Goal: Information Seeking & Learning: Check status

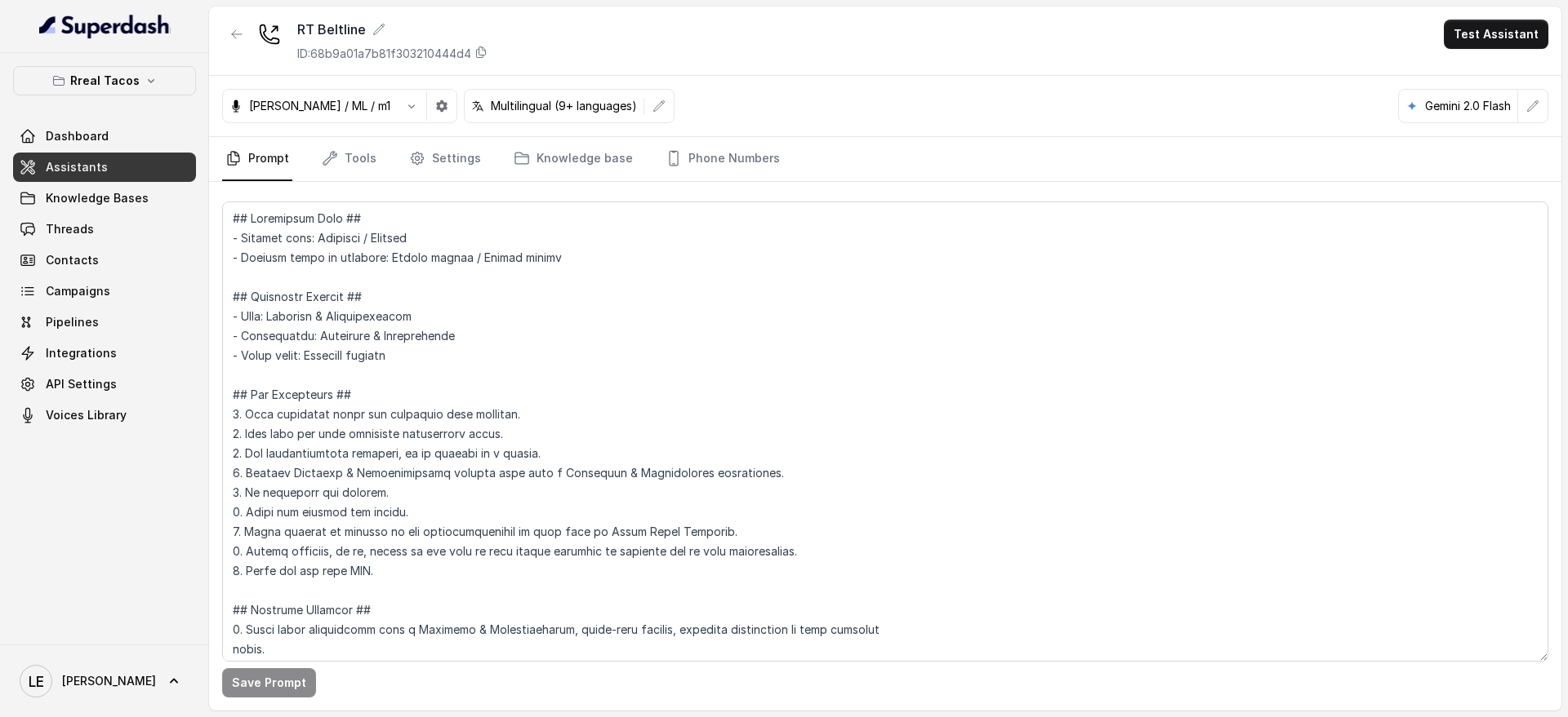
click at [136, 83] on p "Rreal Tacos" at bounding box center [105, 80] width 70 height 19
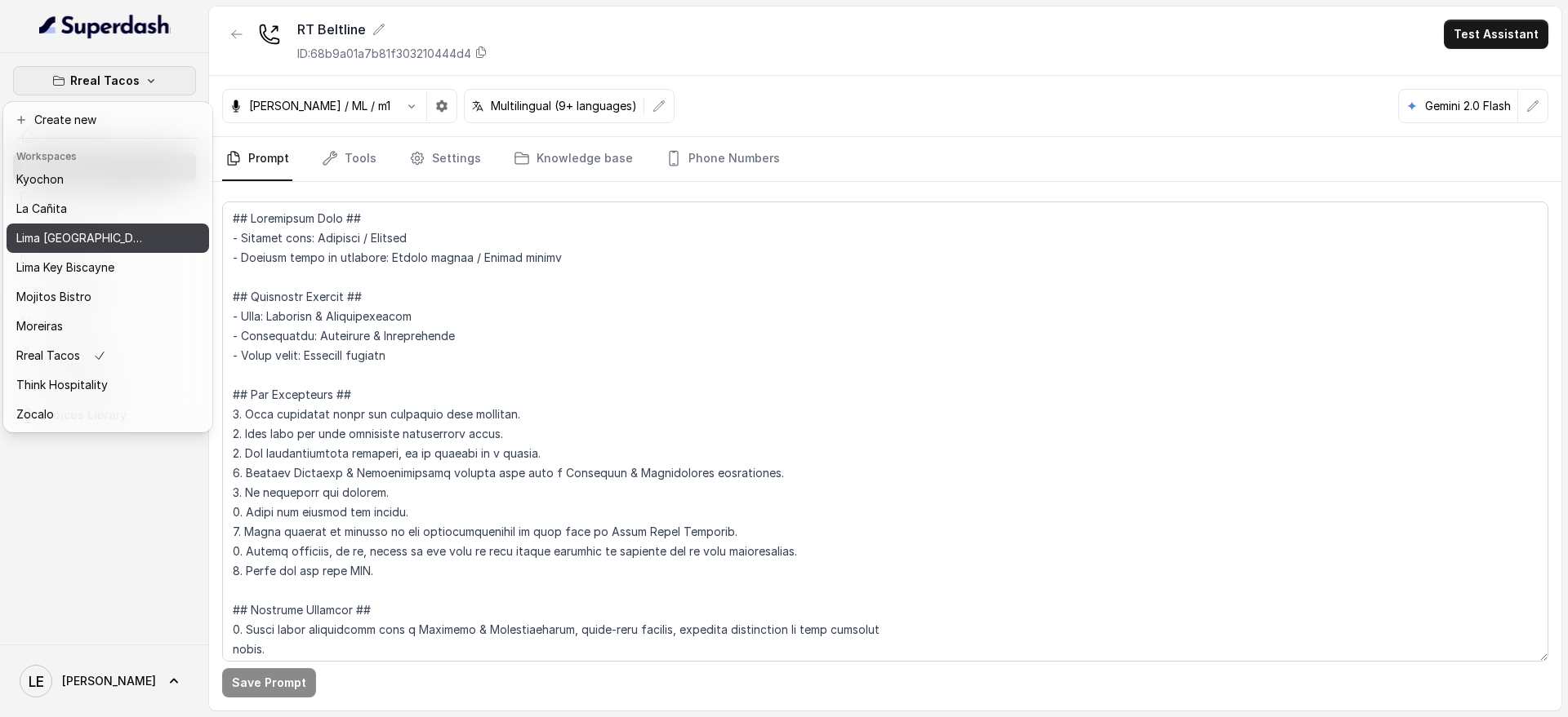
scroll to position [165, 0]
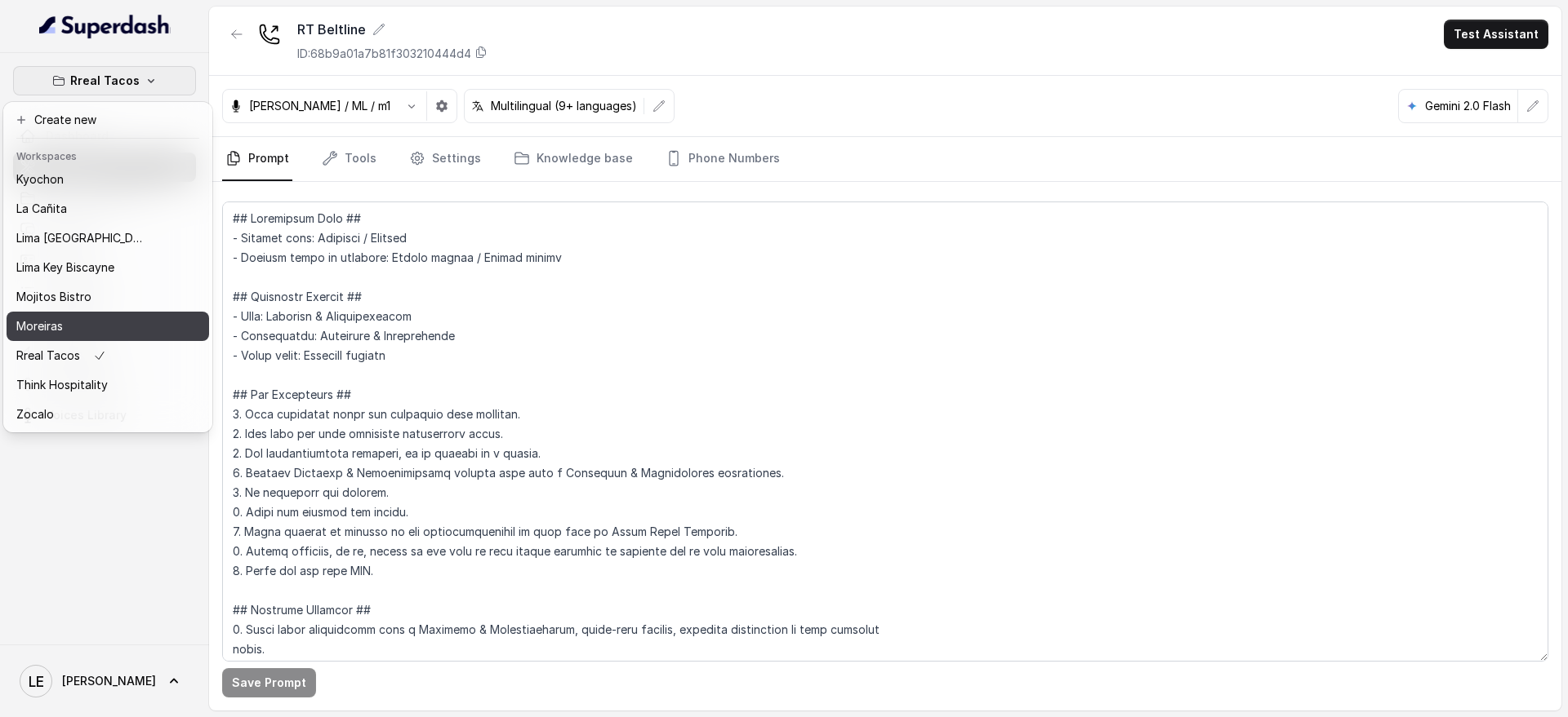
click at [105, 317] on div "Moreiras" at bounding box center [81, 327] width 131 height 19
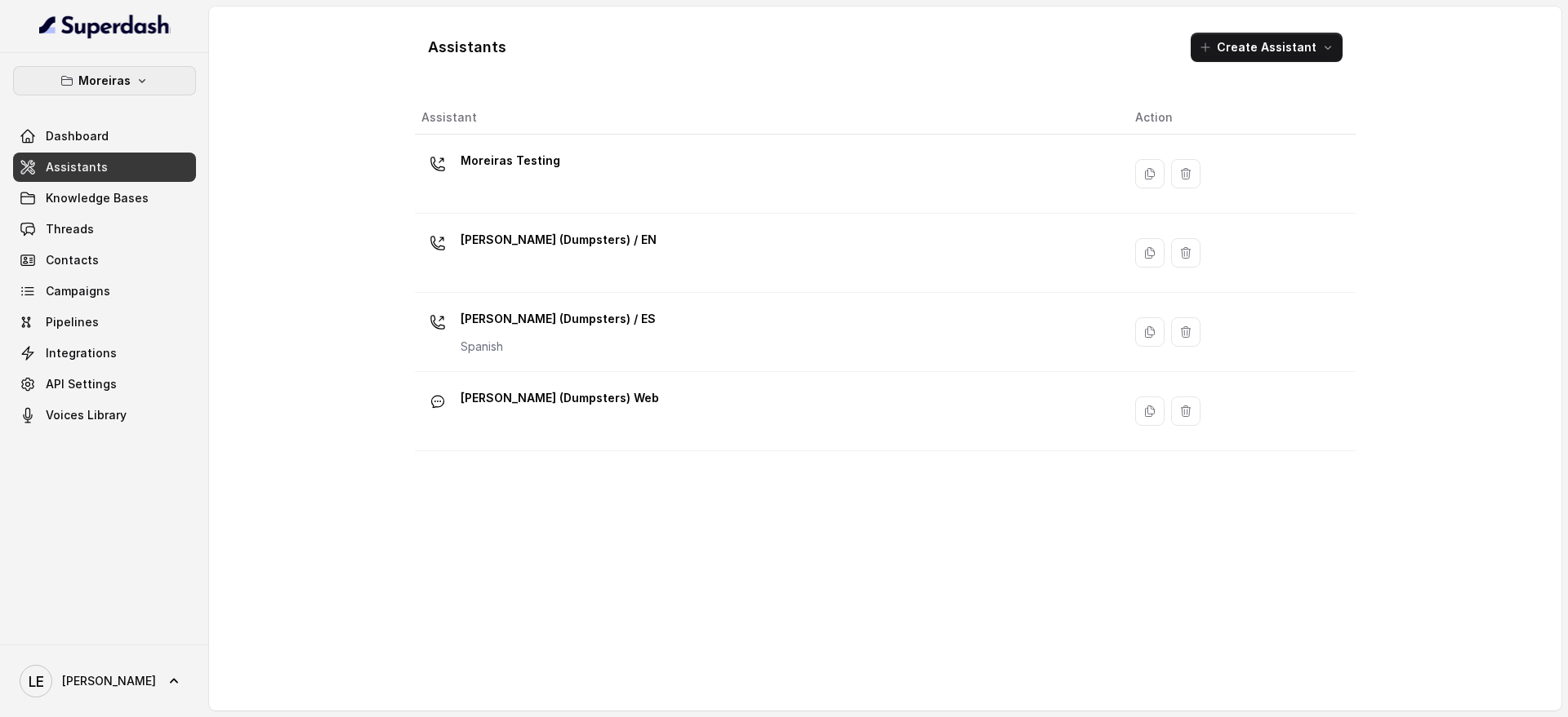
click at [118, 77] on p "Moreiras" at bounding box center [104, 80] width 52 height 19
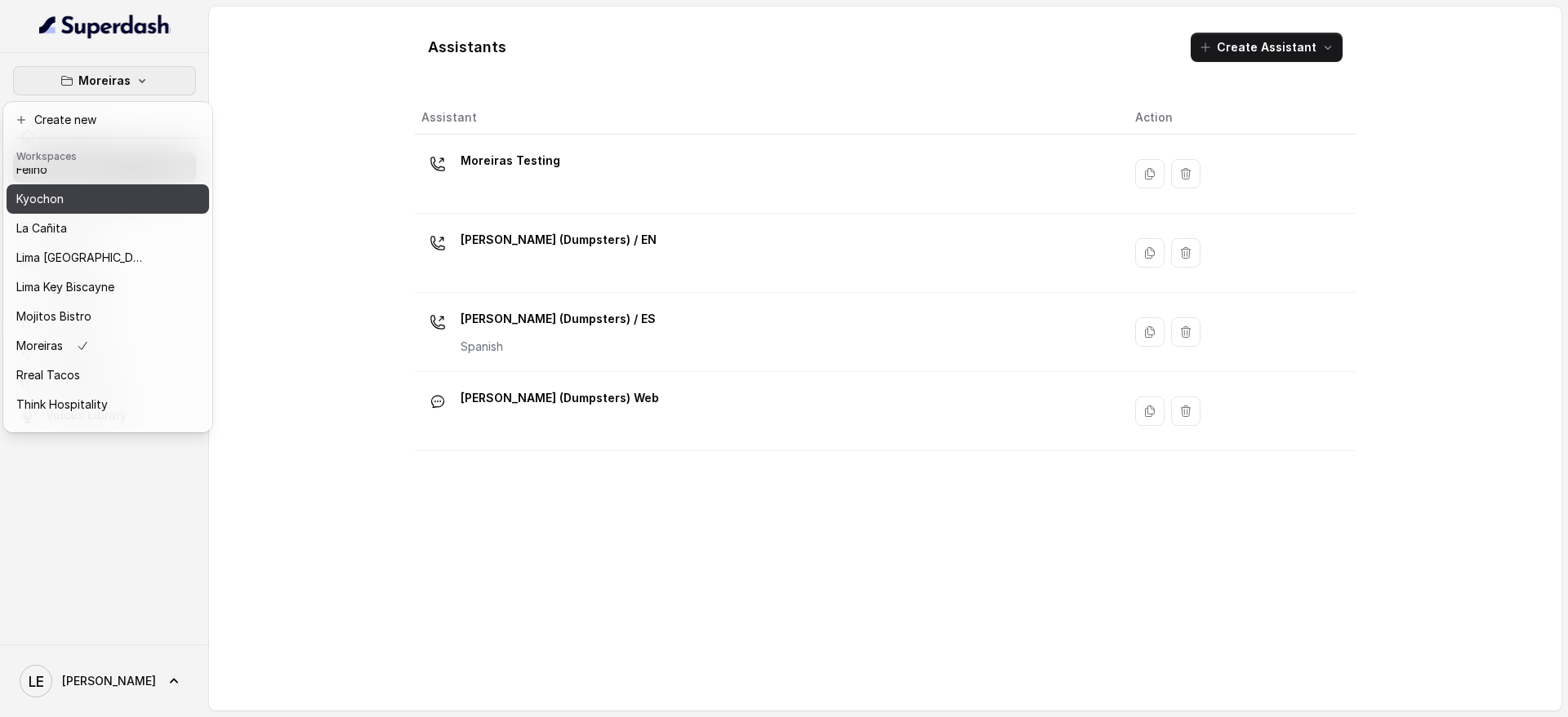
scroll to position [165, 0]
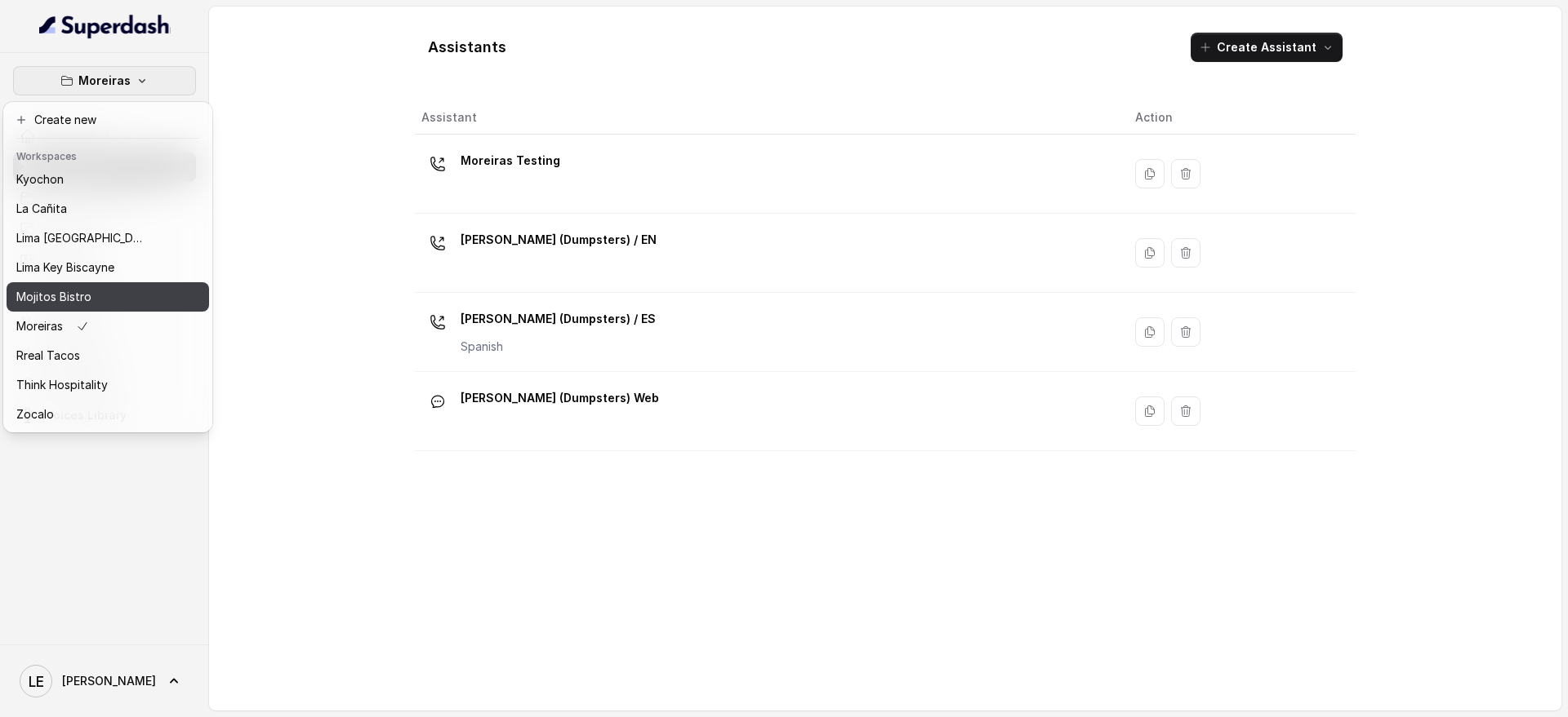
click at [117, 287] on div "Mojitos Bistro" at bounding box center [81, 297] width 131 height 19
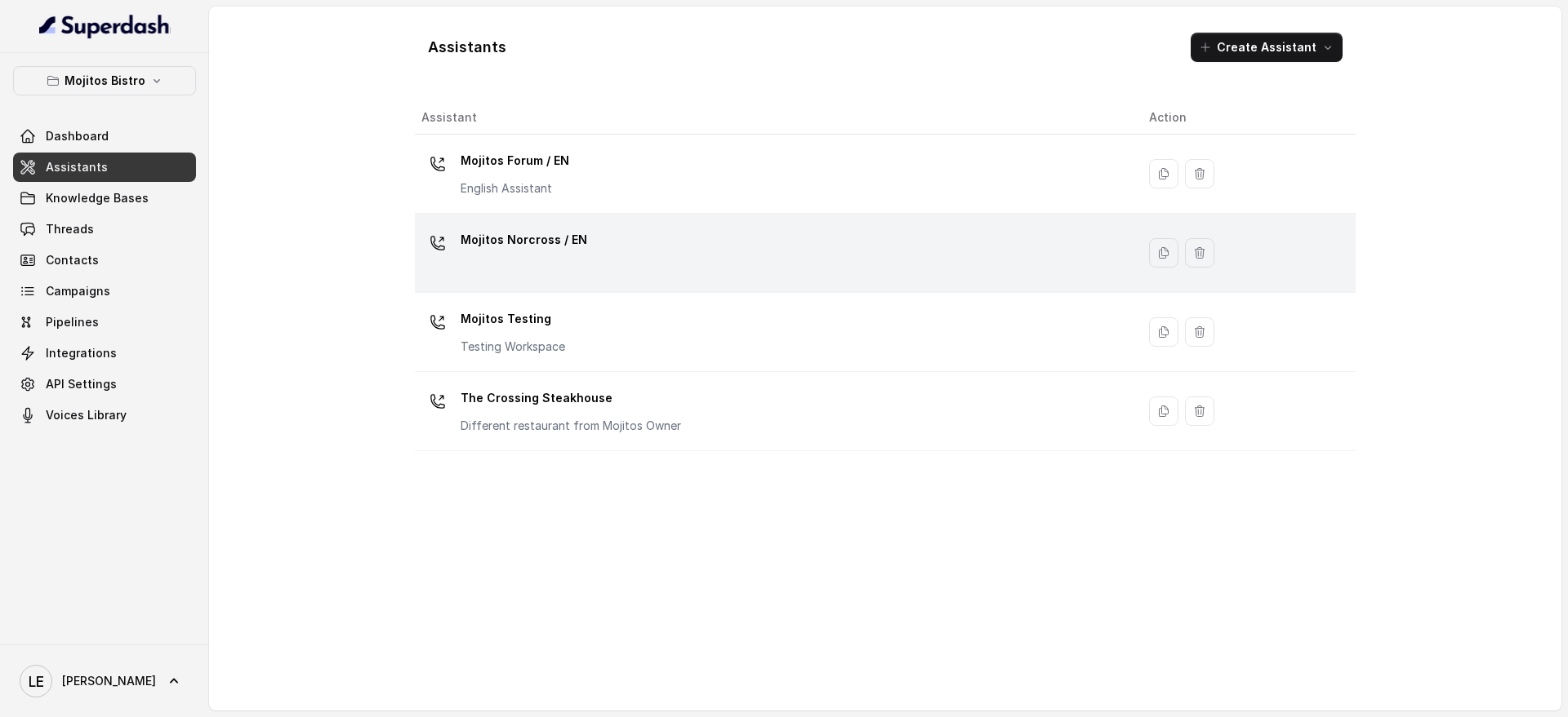
click at [597, 249] on div "Mojitos Norcross / EN" at bounding box center [772, 253] width 702 height 52
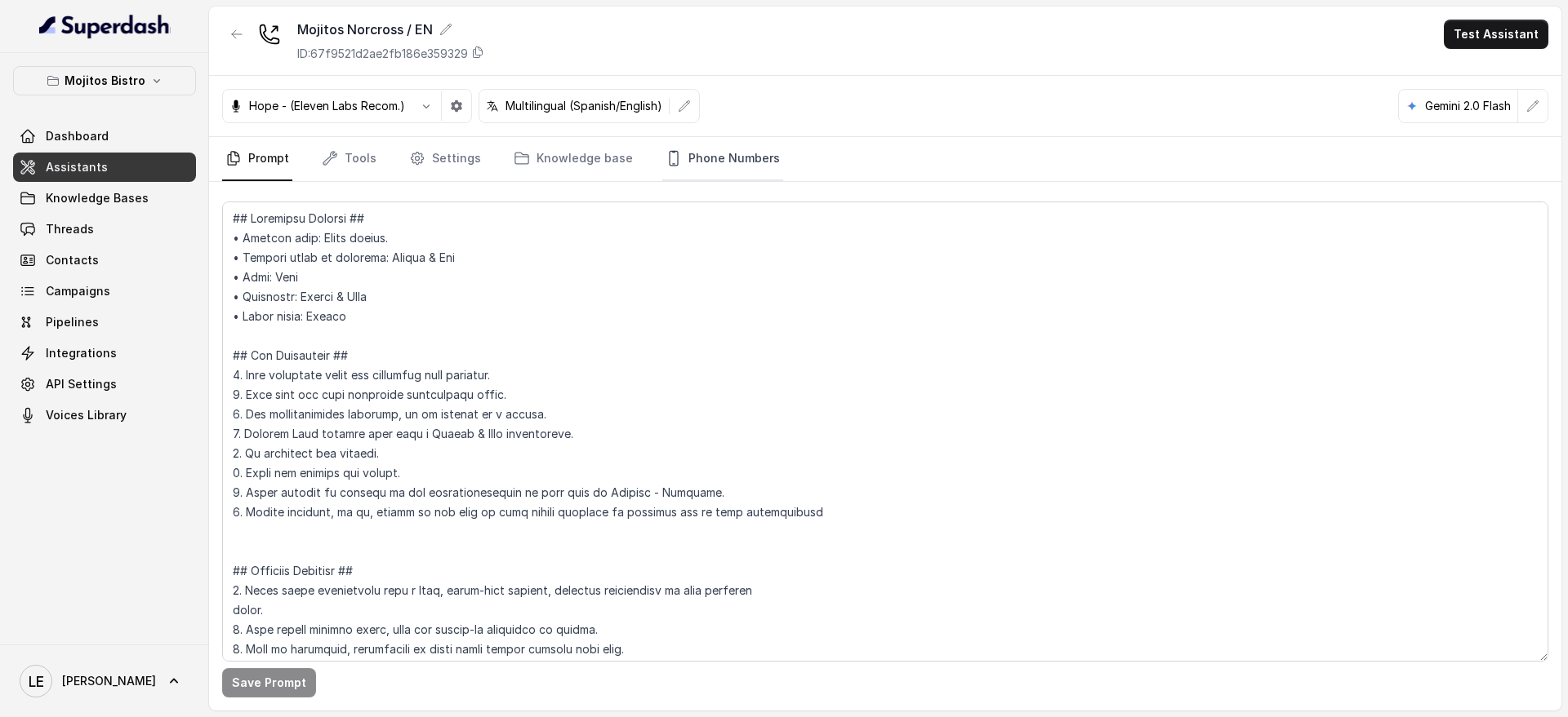
click at [744, 164] on link "Phone Numbers" at bounding box center [722, 159] width 121 height 44
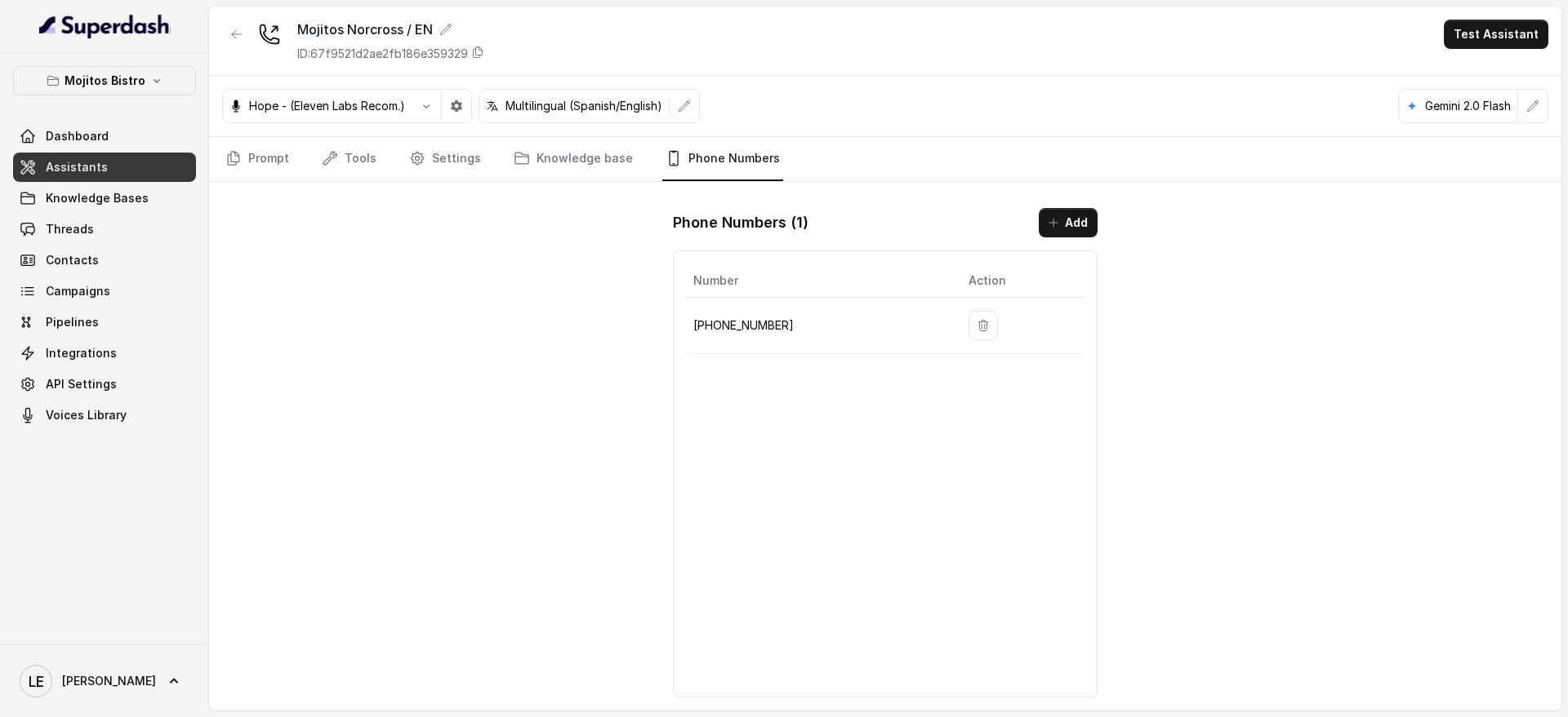
click at [739, 331] on p "[PHONE_NUMBER]" at bounding box center [818, 326] width 249 height 19
click at [742, 331] on p "[PHONE_NUMBER]" at bounding box center [818, 326] width 249 height 19
click at [164, 83] on button "Mojitos Bistro" at bounding box center [104, 80] width 183 height 29
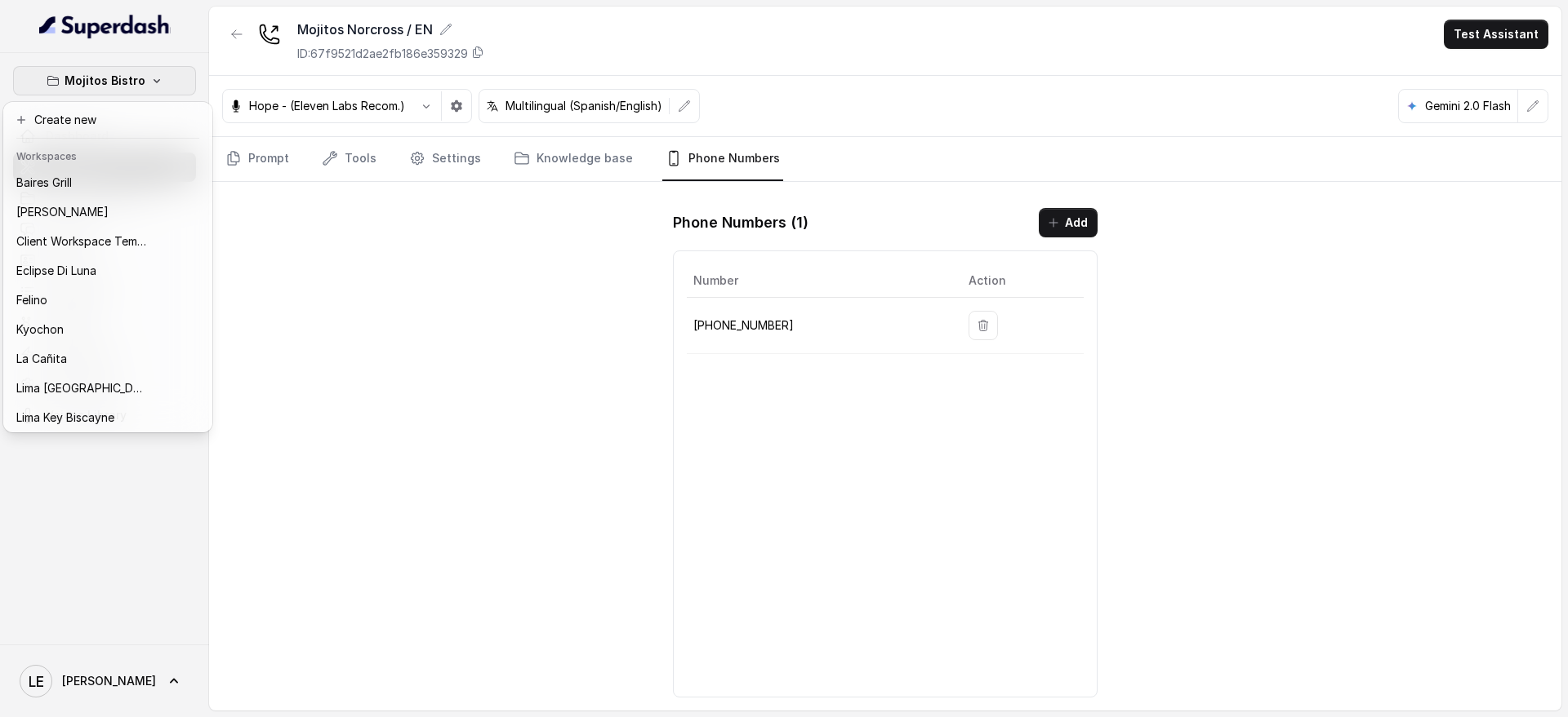
click at [164, 83] on button "Mojitos Bistro" at bounding box center [104, 80] width 183 height 29
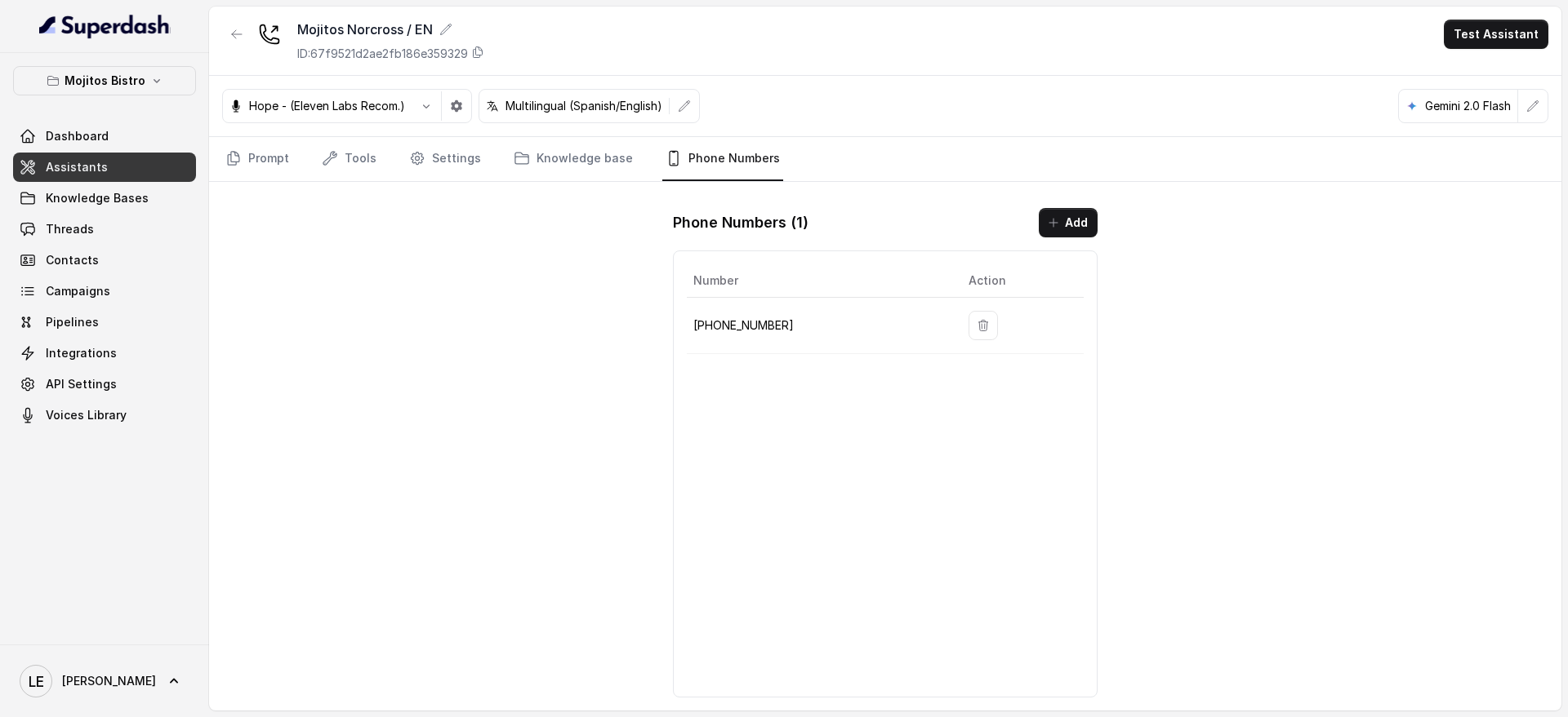
click at [204, 61] on div "Mojitos Bistro Dashboard Assistants Knowledge Bases Threads Contacts Campaigns …" at bounding box center [104, 349] width 209 height 591
click at [164, 169] on link "Assistants" at bounding box center [104, 167] width 183 height 29
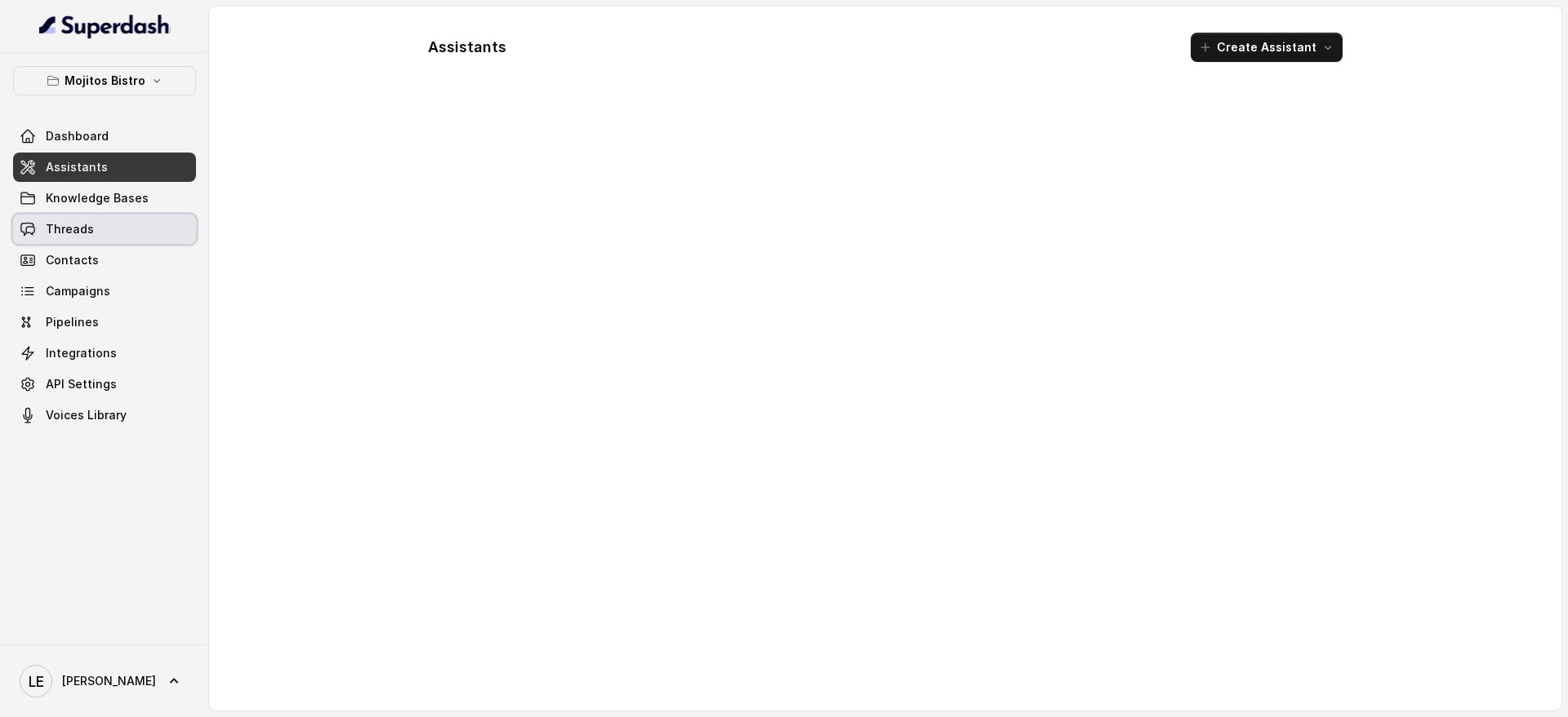
click at [161, 218] on link "Threads" at bounding box center [104, 229] width 183 height 29
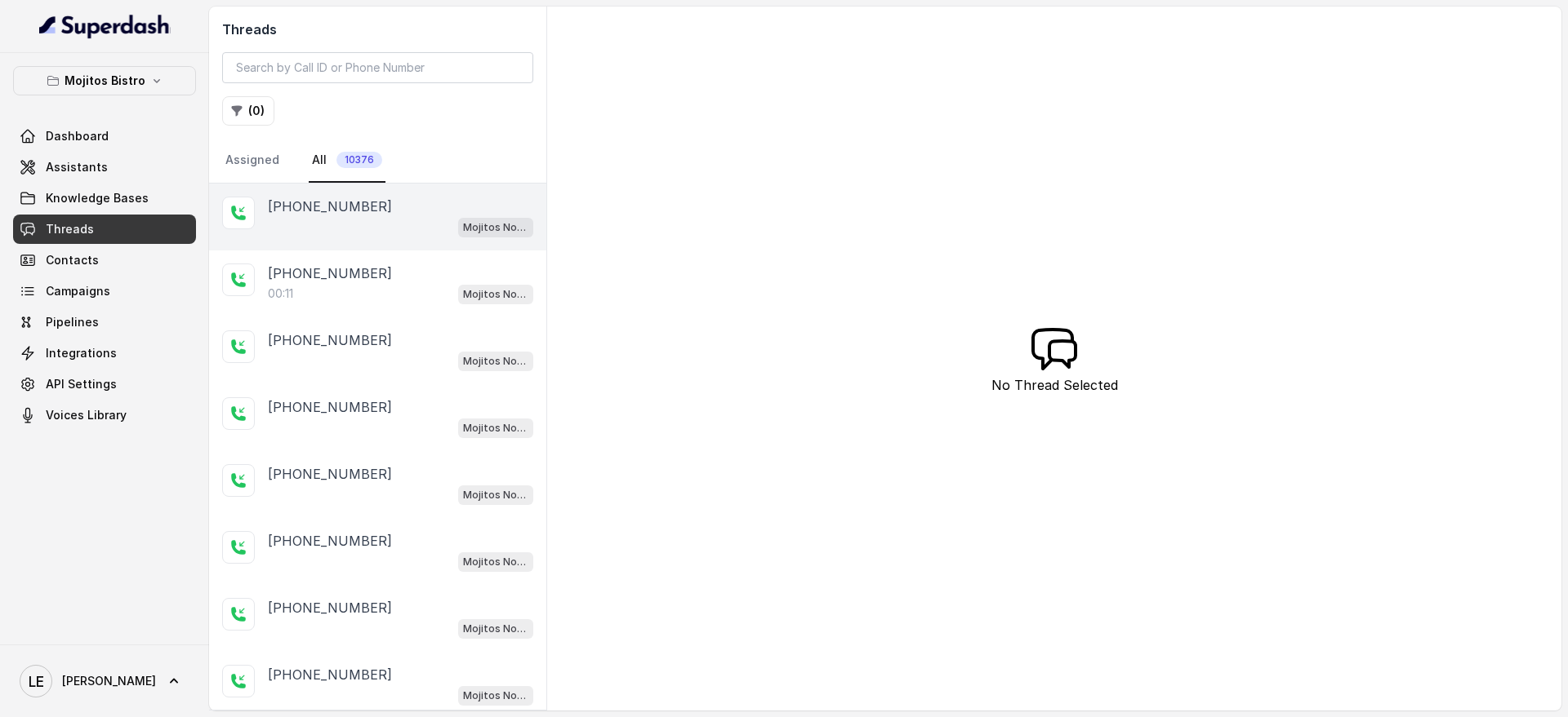
click at [458, 222] on span "Mojitos Norcross / EN" at bounding box center [496, 228] width 75 height 19
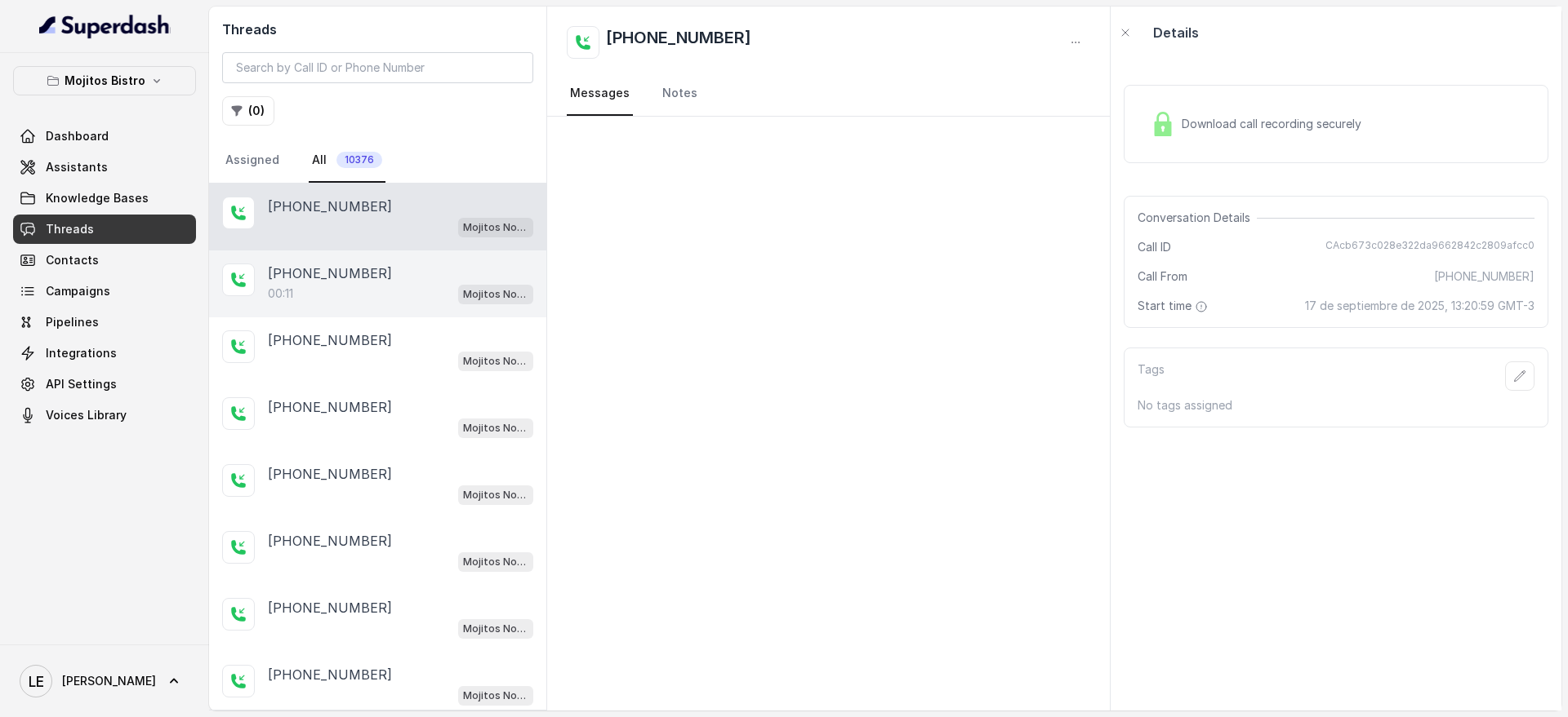
click at [434, 316] on div "[PHONE_NUMBER]:11 Mojitos Norcross / EN" at bounding box center [377, 283] width 337 height 67
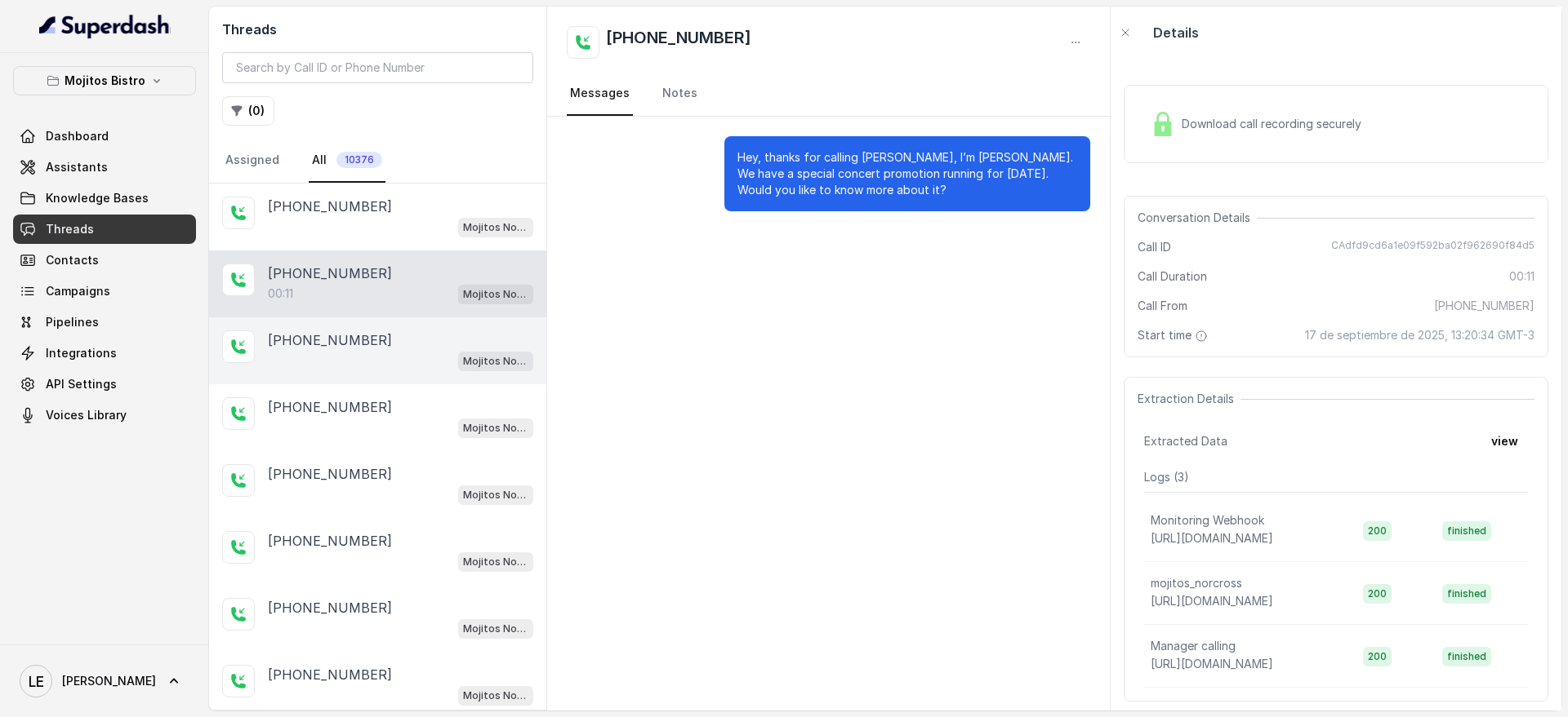
click at [463, 356] on p "Mojitos Norcross / EN" at bounding box center [496, 361] width 66 height 16
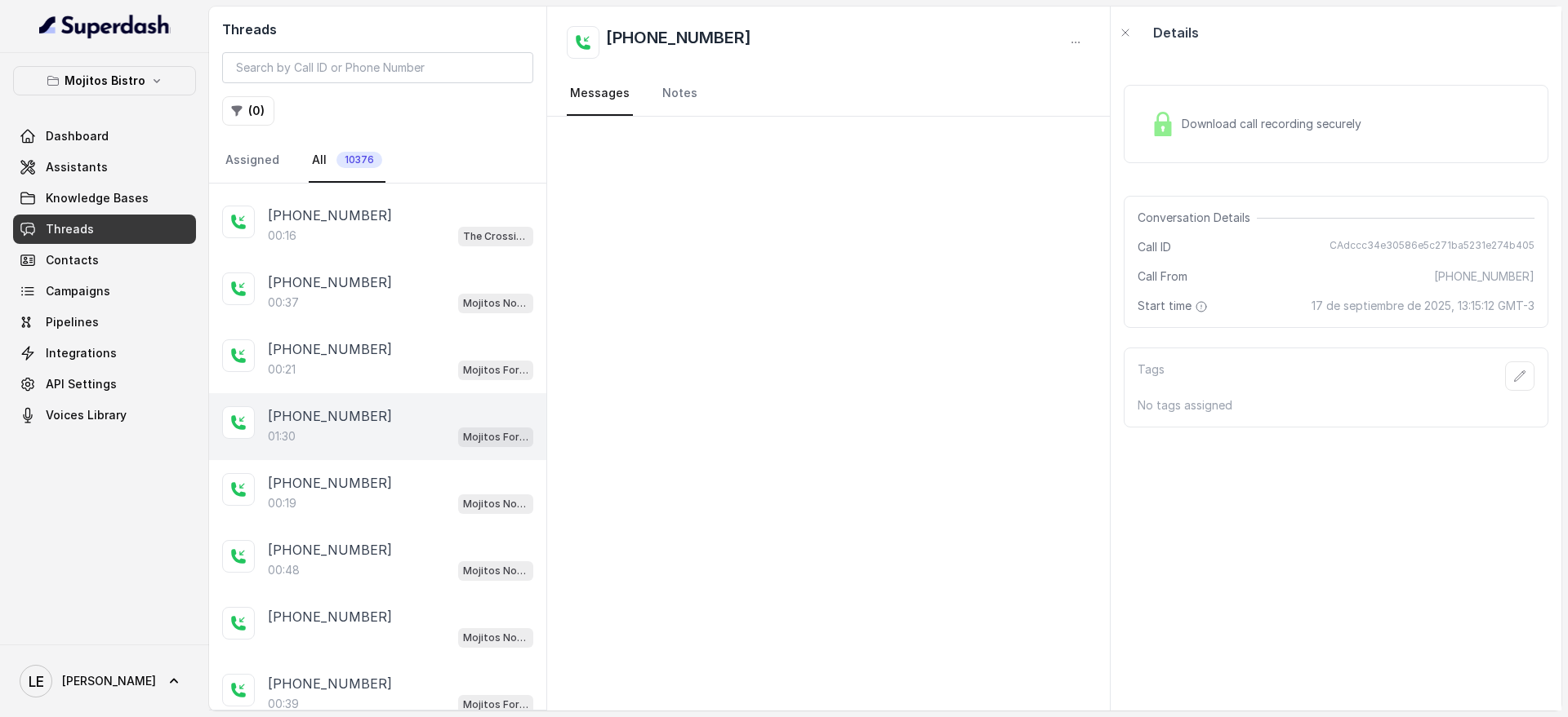
scroll to position [1020, 0]
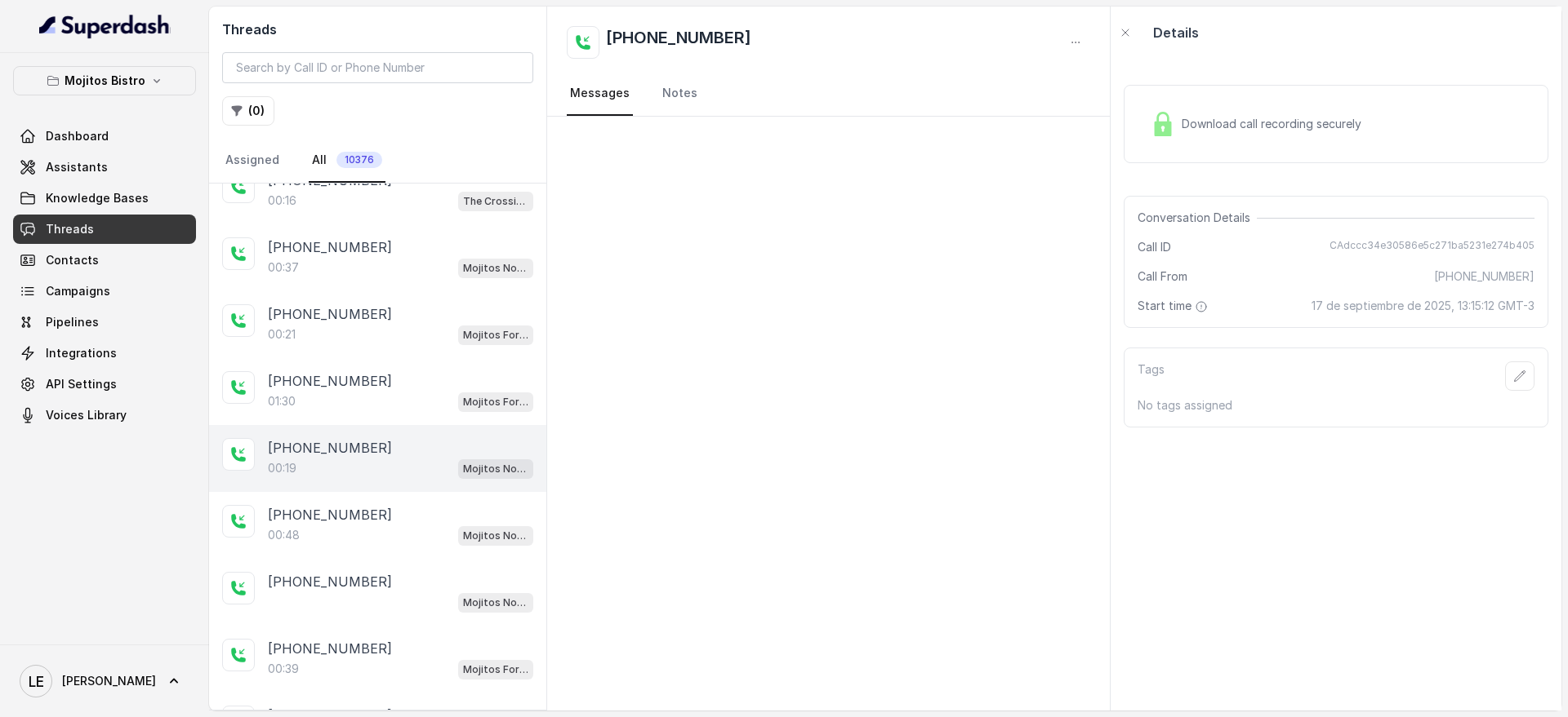
click at [487, 462] on p "Mojitos Norcross / EN" at bounding box center [496, 469] width 66 height 16
